Goal: Information Seeking & Learning: Learn about a topic

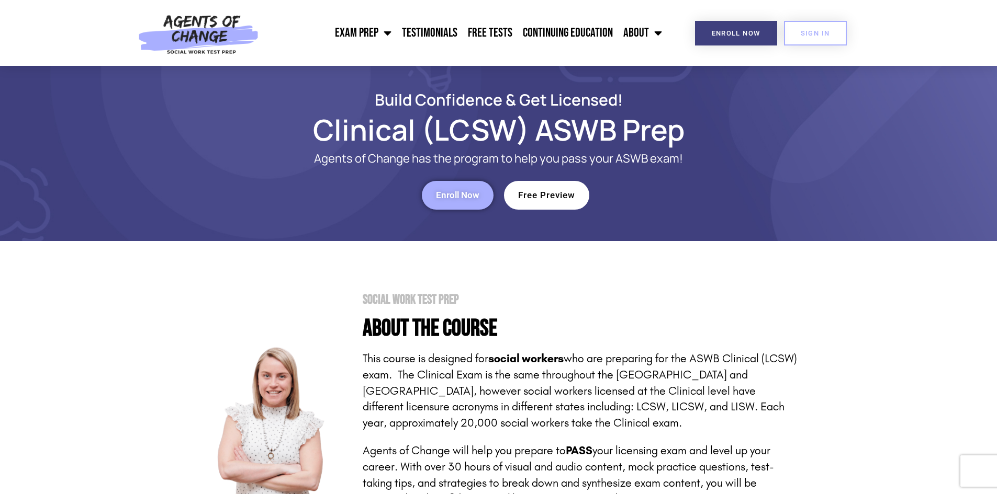
click at [586, 200] on link "Free Preview" at bounding box center [546, 195] width 85 height 29
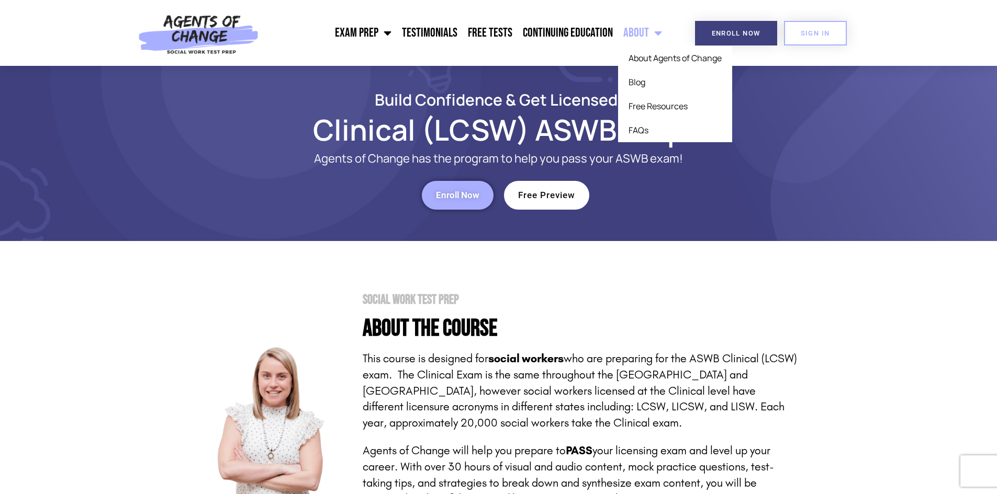
click at [917, 333] on section "Social Work Test Prep About the Course This course is designed for social worke…" at bounding box center [498, 436] width 997 height 390
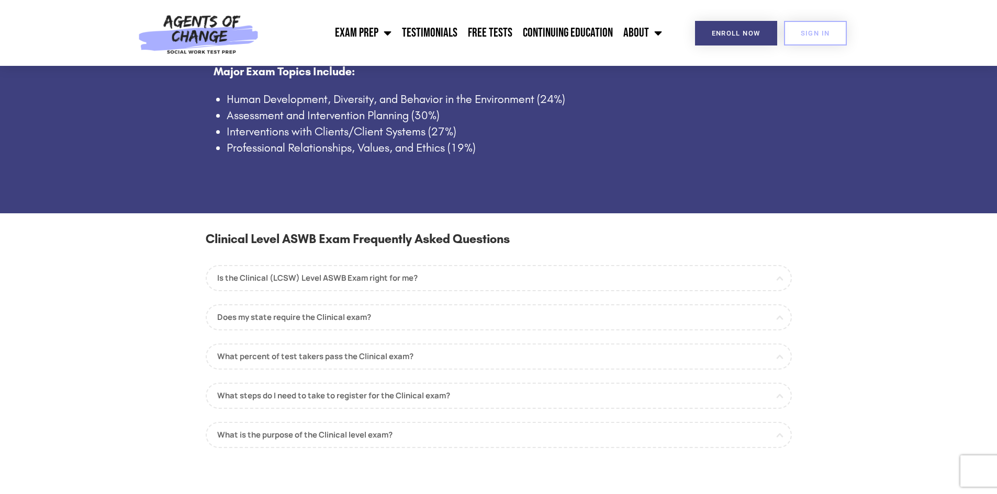
scroll to position [785, 0]
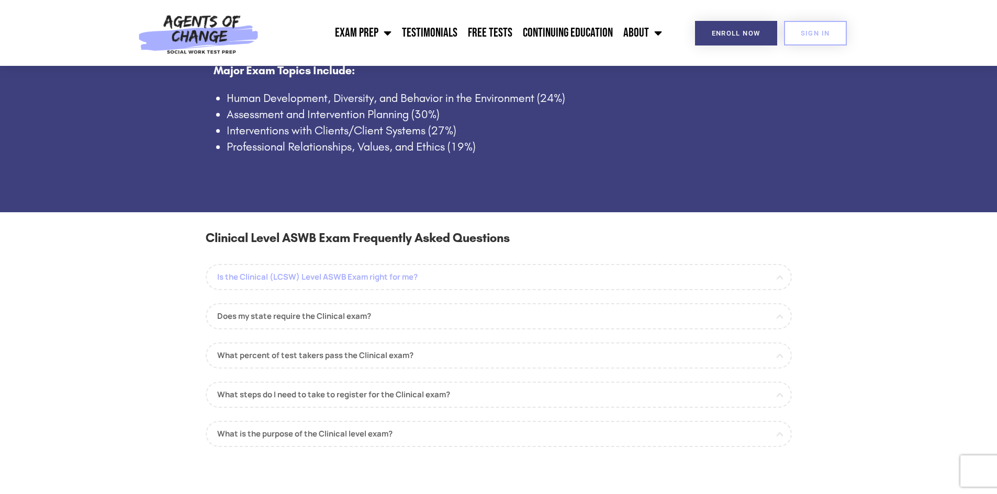
click at [451, 280] on link "Is the Clinical (LCSW) Level ASWB Exam right for me?" at bounding box center [499, 277] width 586 height 26
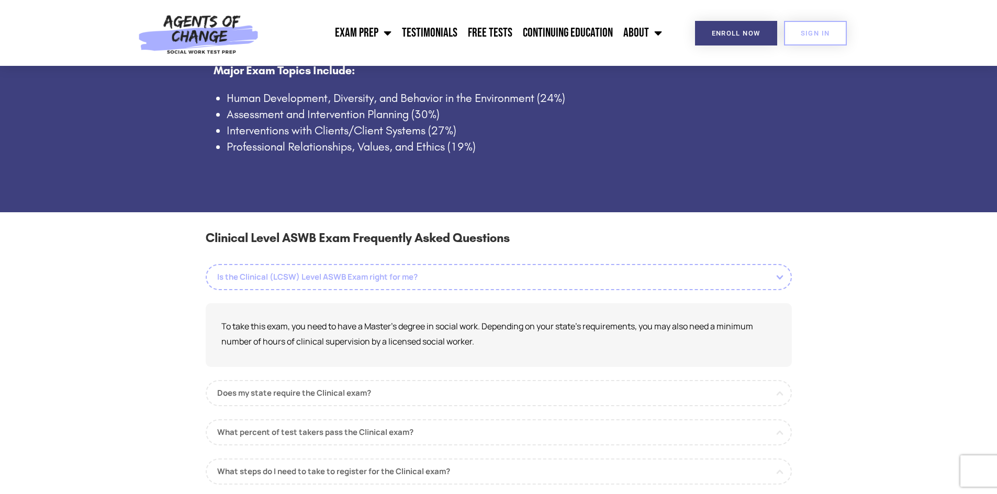
click at [451, 280] on link "Is the Clinical (LCSW) Level ASWB Exam right for me?" at bounding box center [499, 277] width 586 height 26
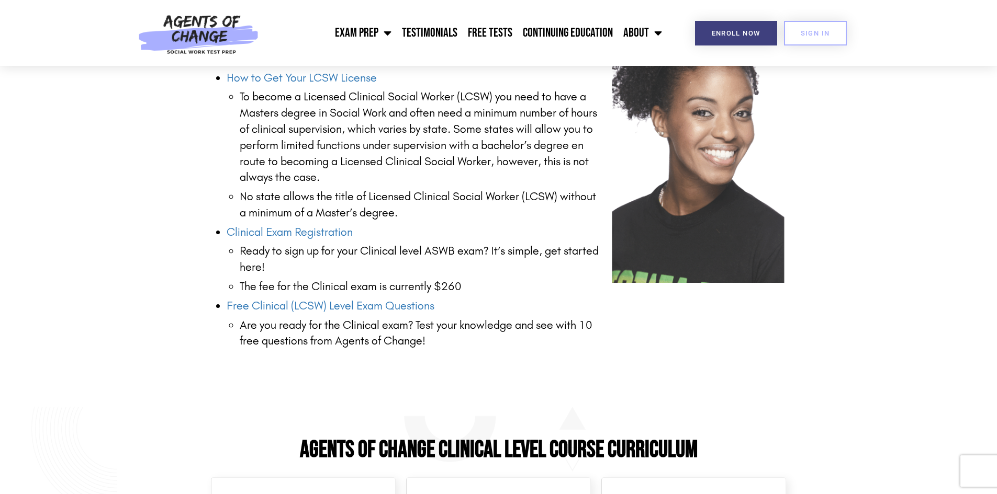
scroll to position [1412, 0]
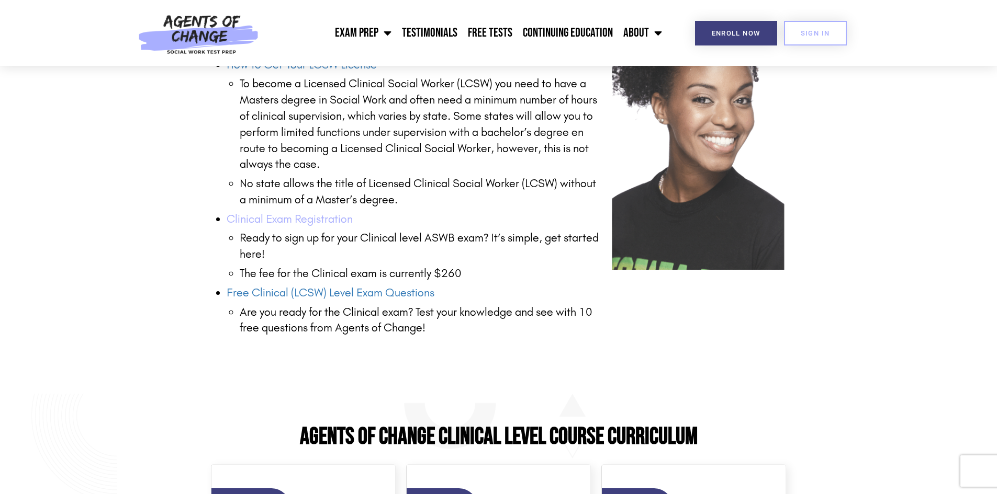
click at [294, 219] on link "Clinical Exam Registration" at bounding box center [290, 219] width 126 height 14
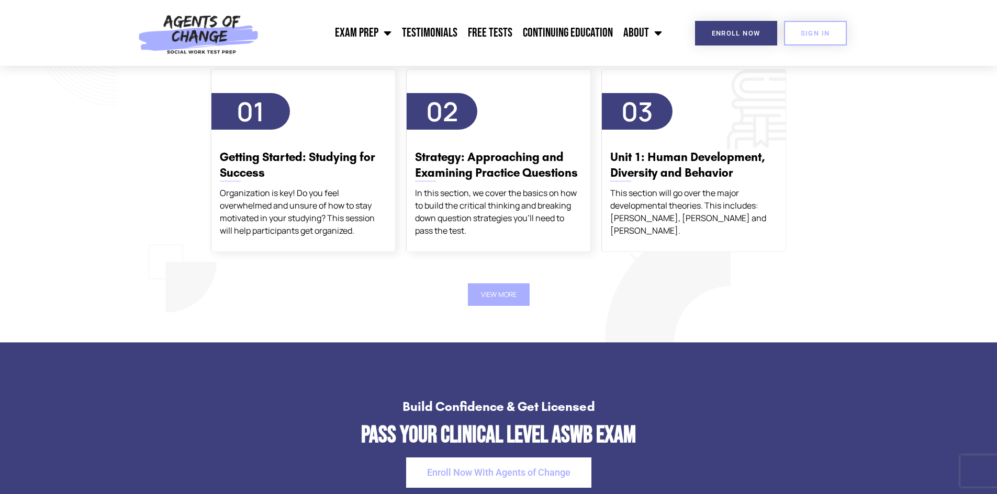
scroll to position [1779, 0]
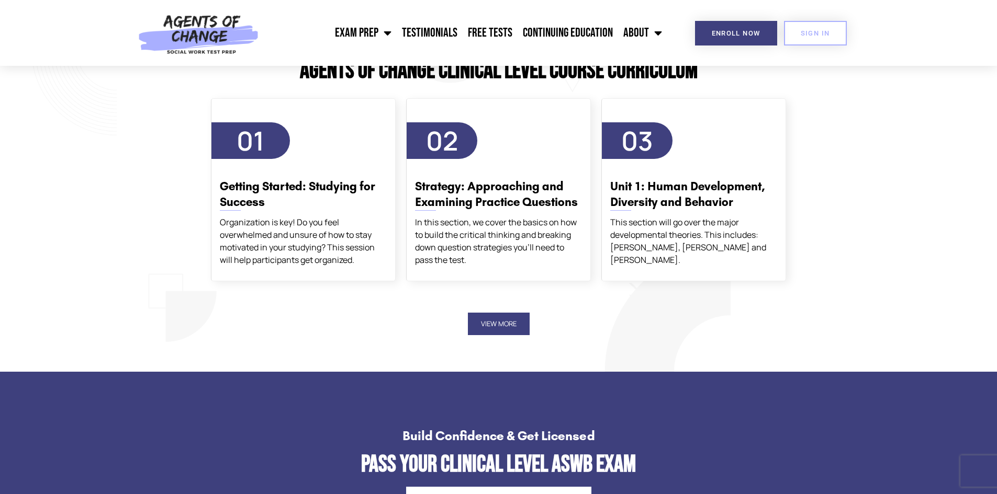
click at [504, 321] on button "View More" at bounding box center [499, 324] width 62 height 22
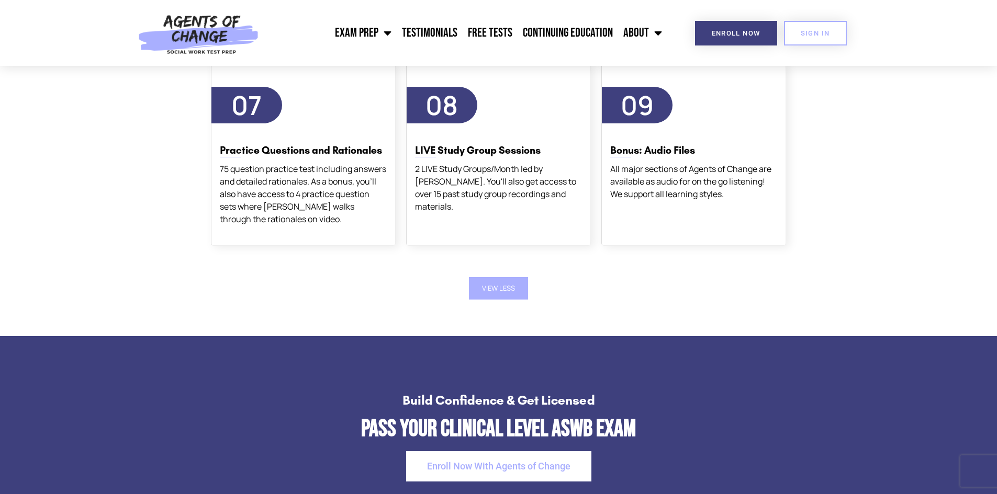
scroll to position [2249, 0]
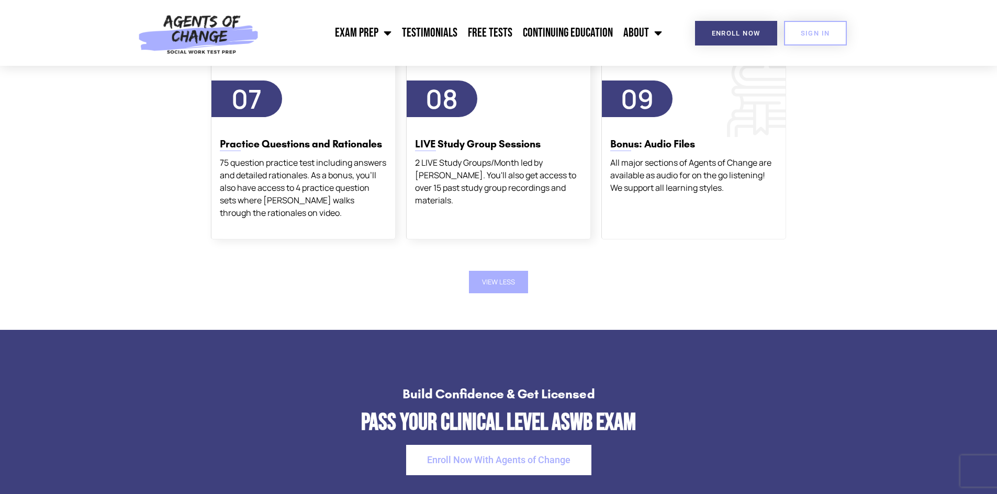
click at [640, 104] on span "09" at bounding box center [636, 99] width 33 height 36
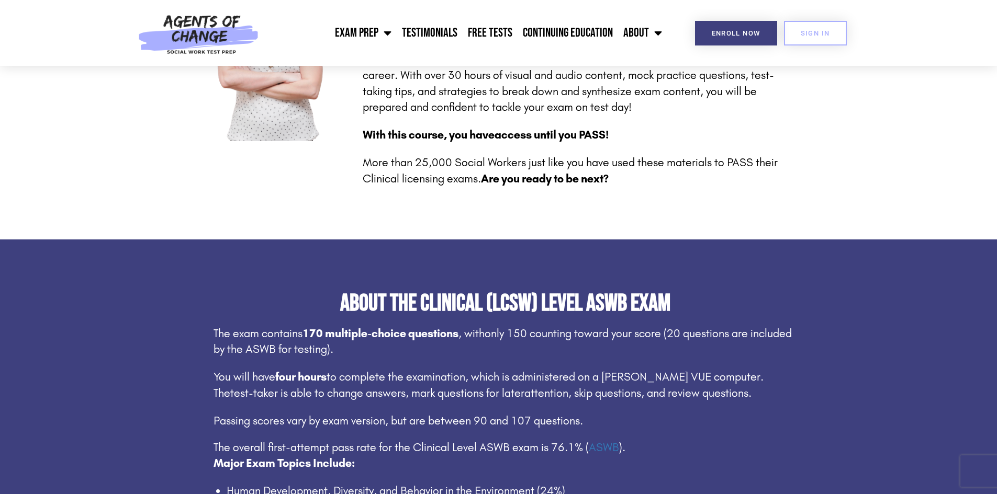
scroll to position [360, 0]
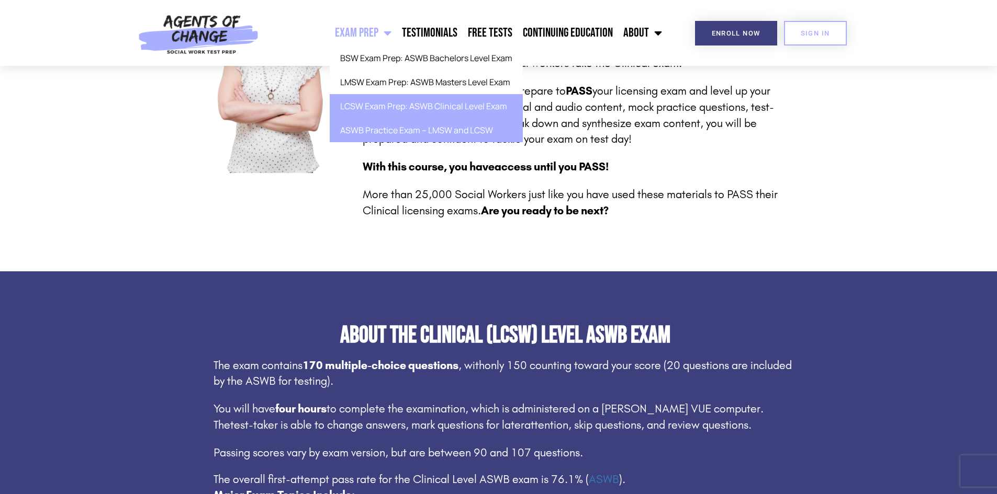
click at [448, 125] on link "ASWB Practice Exam – LMSW and LCSW" at bounding box center [426, 130] width 193 height 24
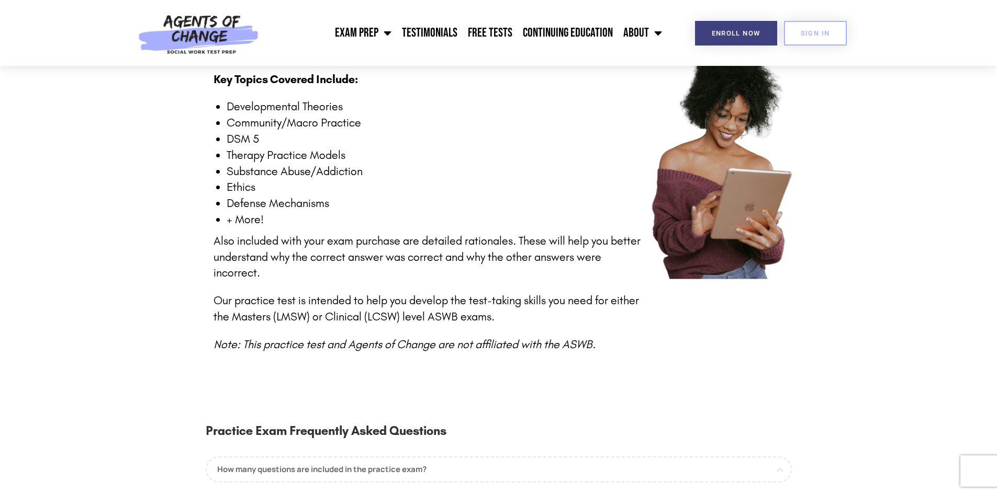
scroll to position [314, 0]
